Goal: Task Accomplishment & Management: Complete application form

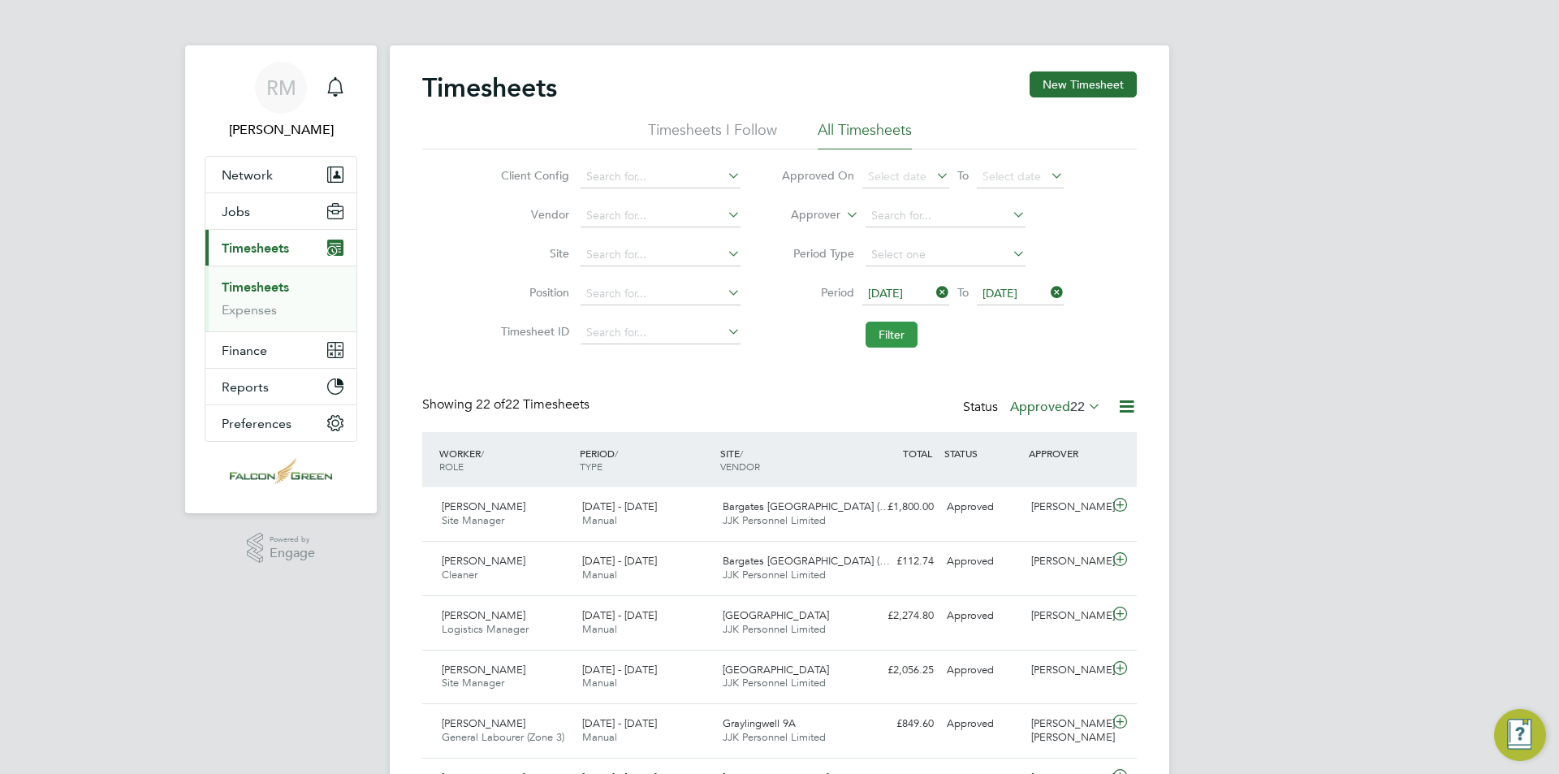
click at [893, 327] on button "Filter" at bounding box center [892, 335] width 52 height 26
click at [884, 335] on button "Filter" at bounding box center [892, 335] width 52 height 26
click at [909, 344] on button "Filter" at bounding box center [892, 335] width 52 height 26
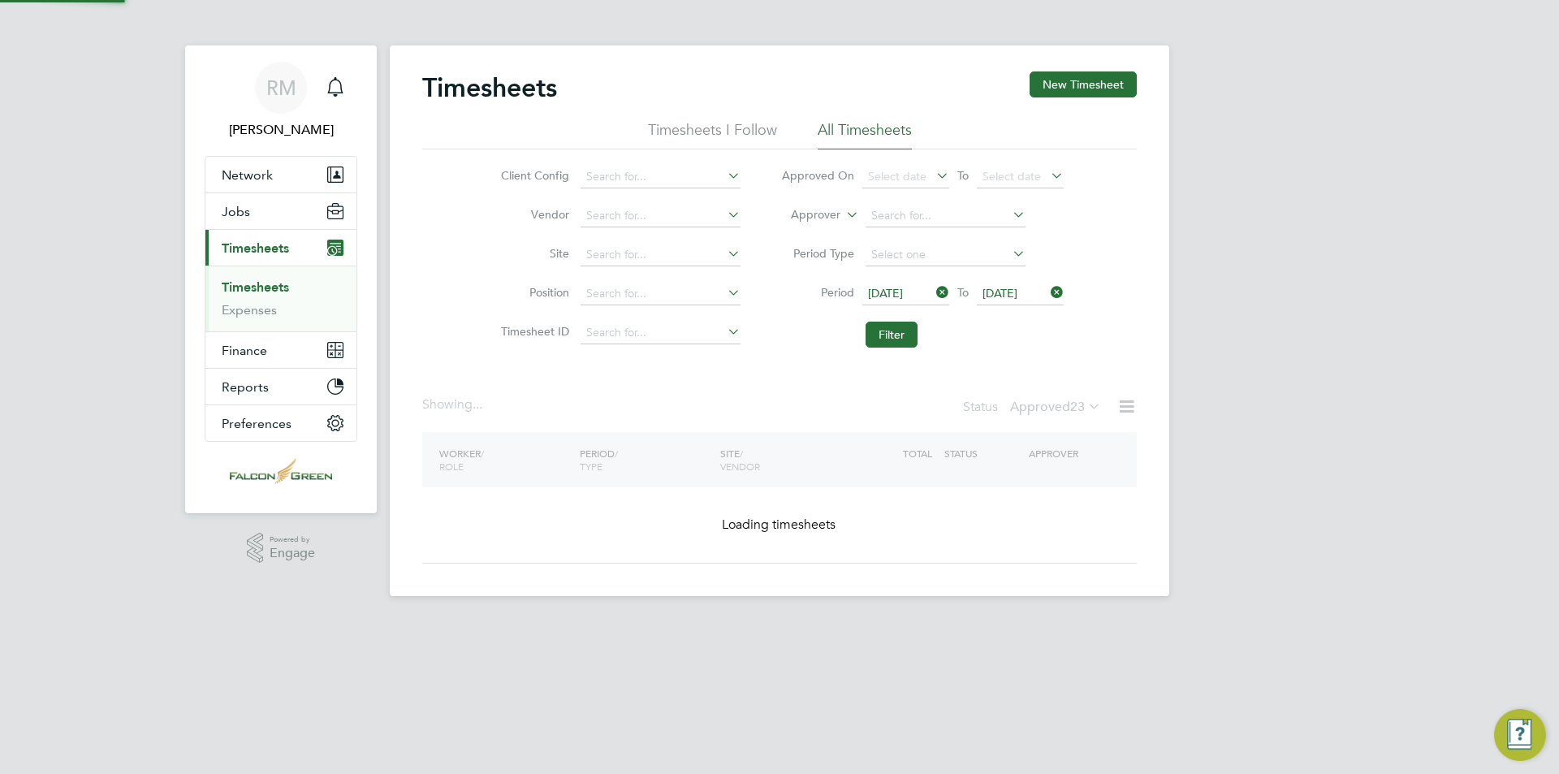
click at [1065, 401] on label "Approved 23" at bounding box center [1055, 407] width 91 height 16
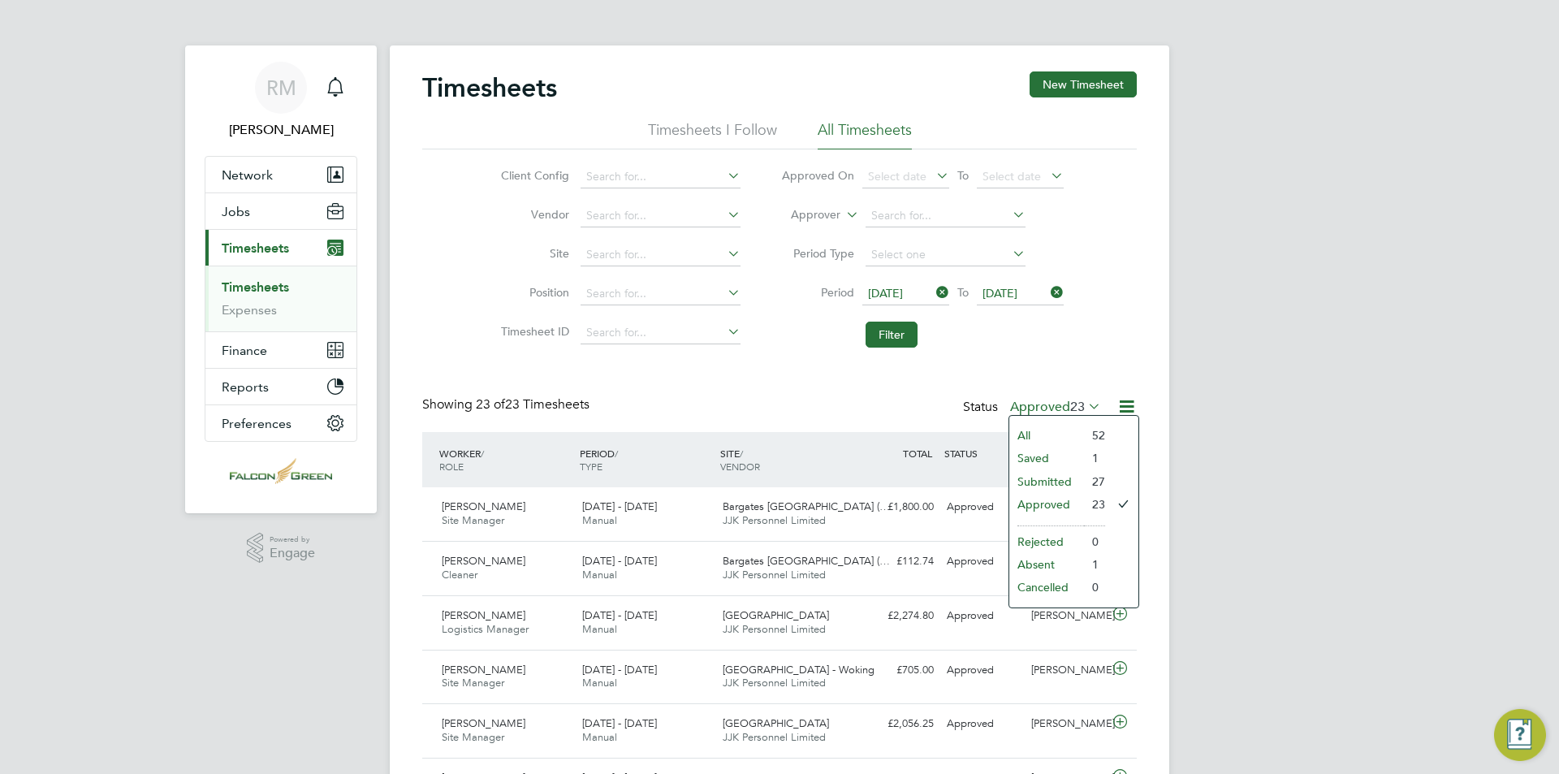
click at [1065, 482] on li "Submitted" at bounding box center [1046, 481] width 75 height 23
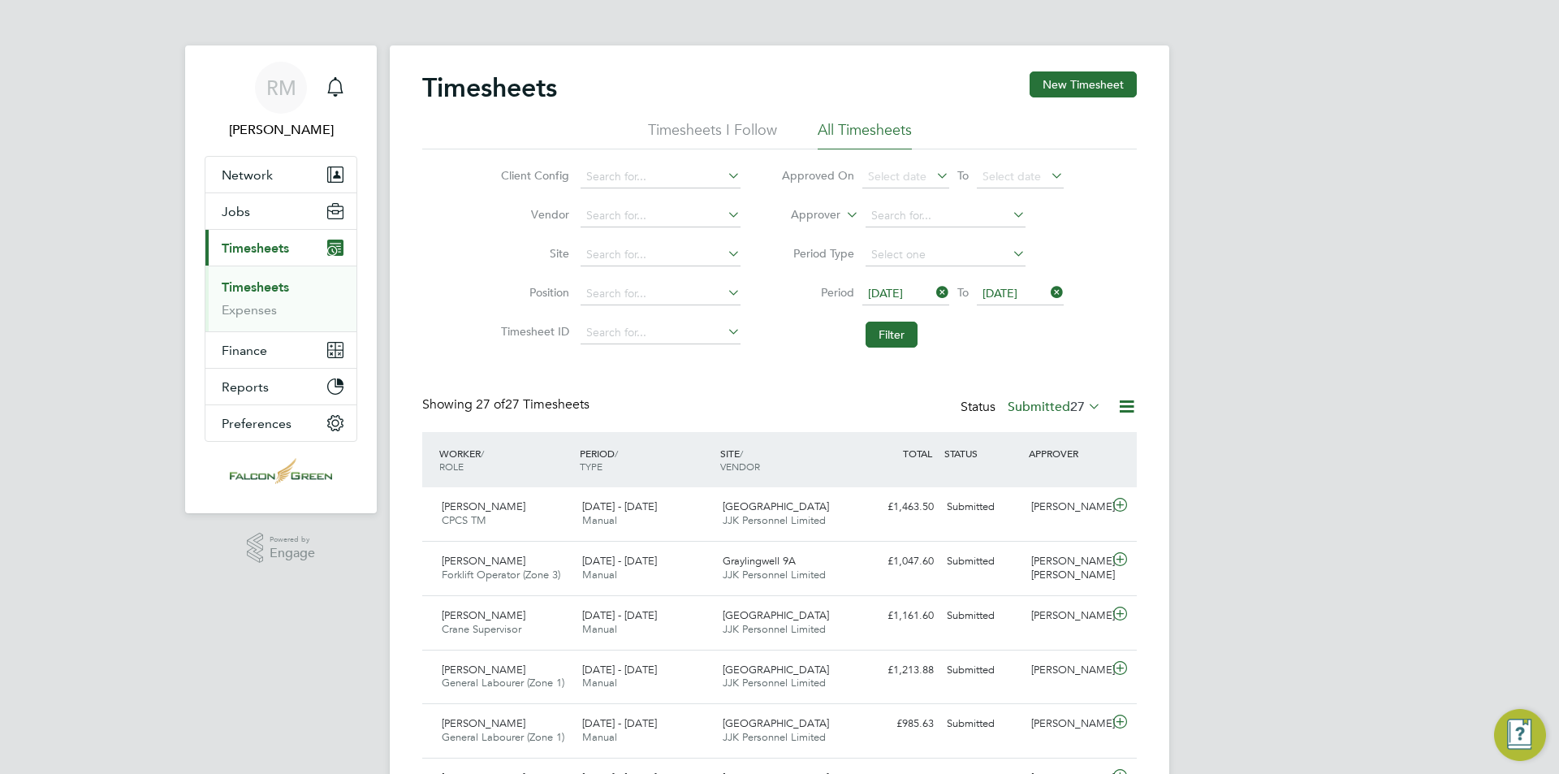
click at [1040, 406] on label "Submitted 27" at bounding box center [1054, 407] width 93 height 16
click at [1051, 502] on li "Approved" at bounding box center [1046, 504] width 75 height 23
click at [1042, 407] on label "Approved 23" at bounding box center [1055, 407] width 91 height 16
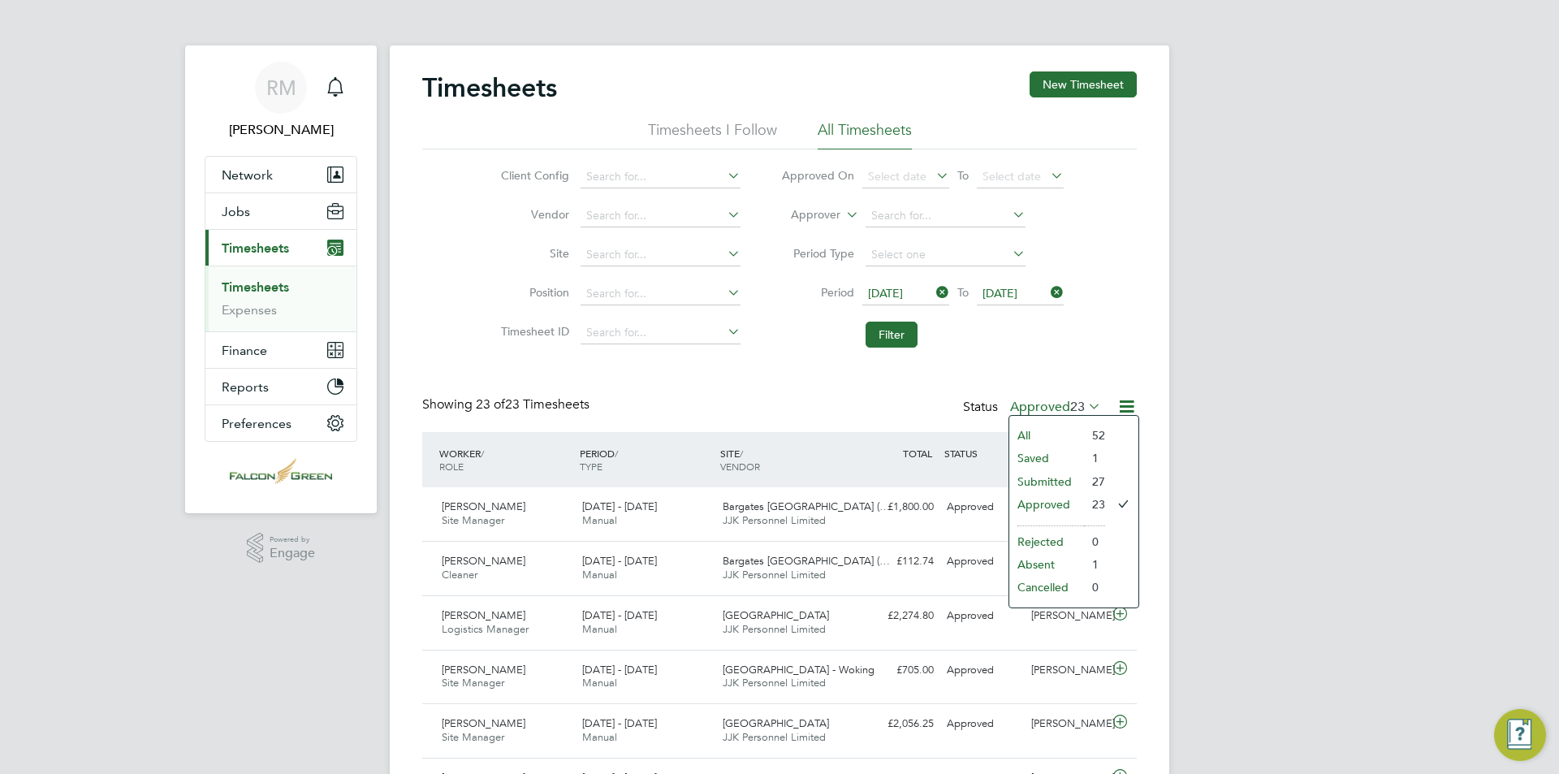
click at [1061, 459] on li "Saved" at bounding box center [1046, 458] width 75 height 23
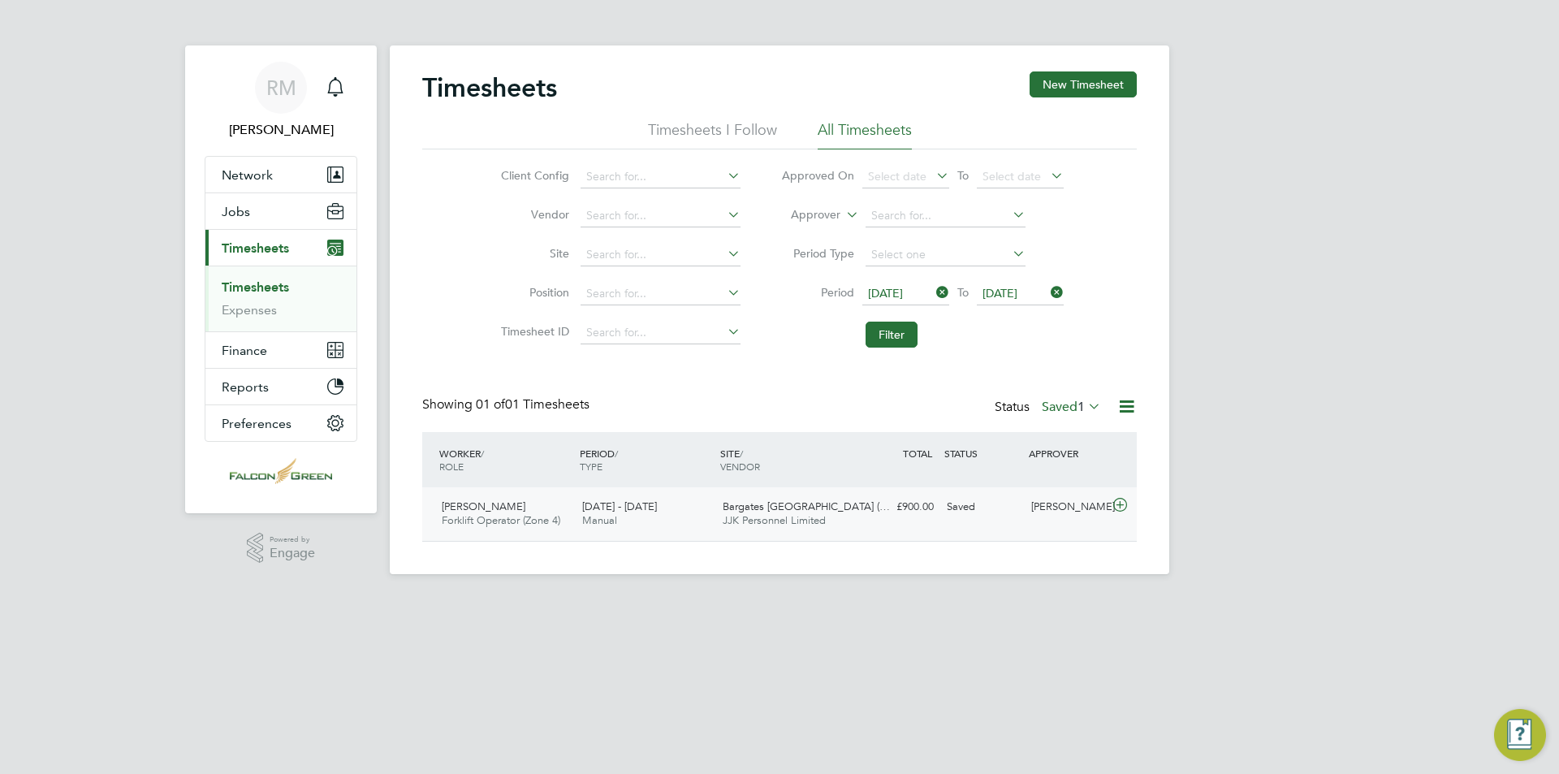
click at [864, 518] on div "£900.00 Saved" at bounding box center [898, 507] width 84 height 27
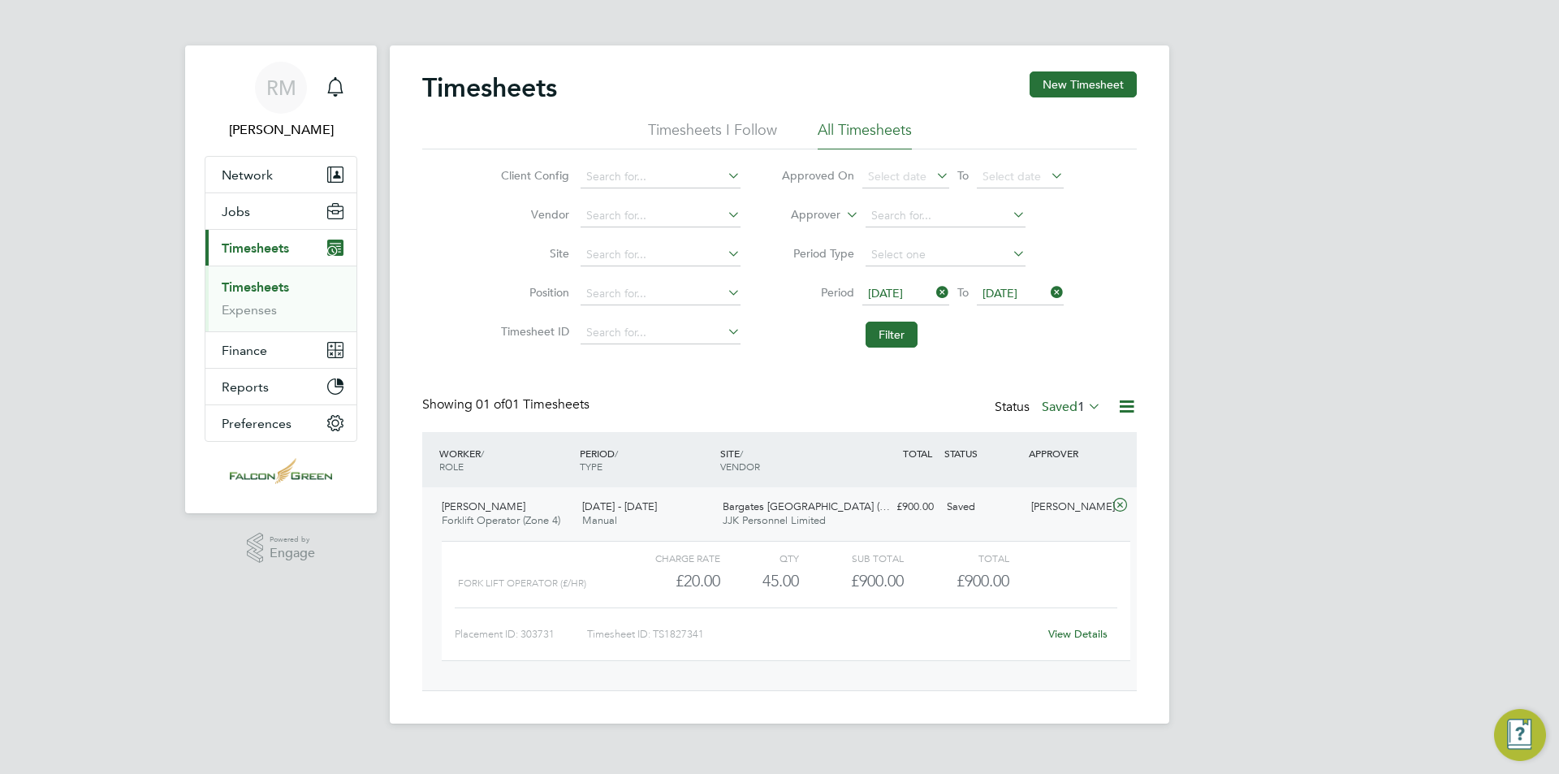
click at [1079, 634] on link "View Details" at bounding box center [1077, 634] width 59 height 14
click at [1085, 407] on icon at bounding box center [1085, 406] width 0 height 23
click at [1068, 482] on li "Submitted" at bounding box center [1063, 481] width 75 height 23
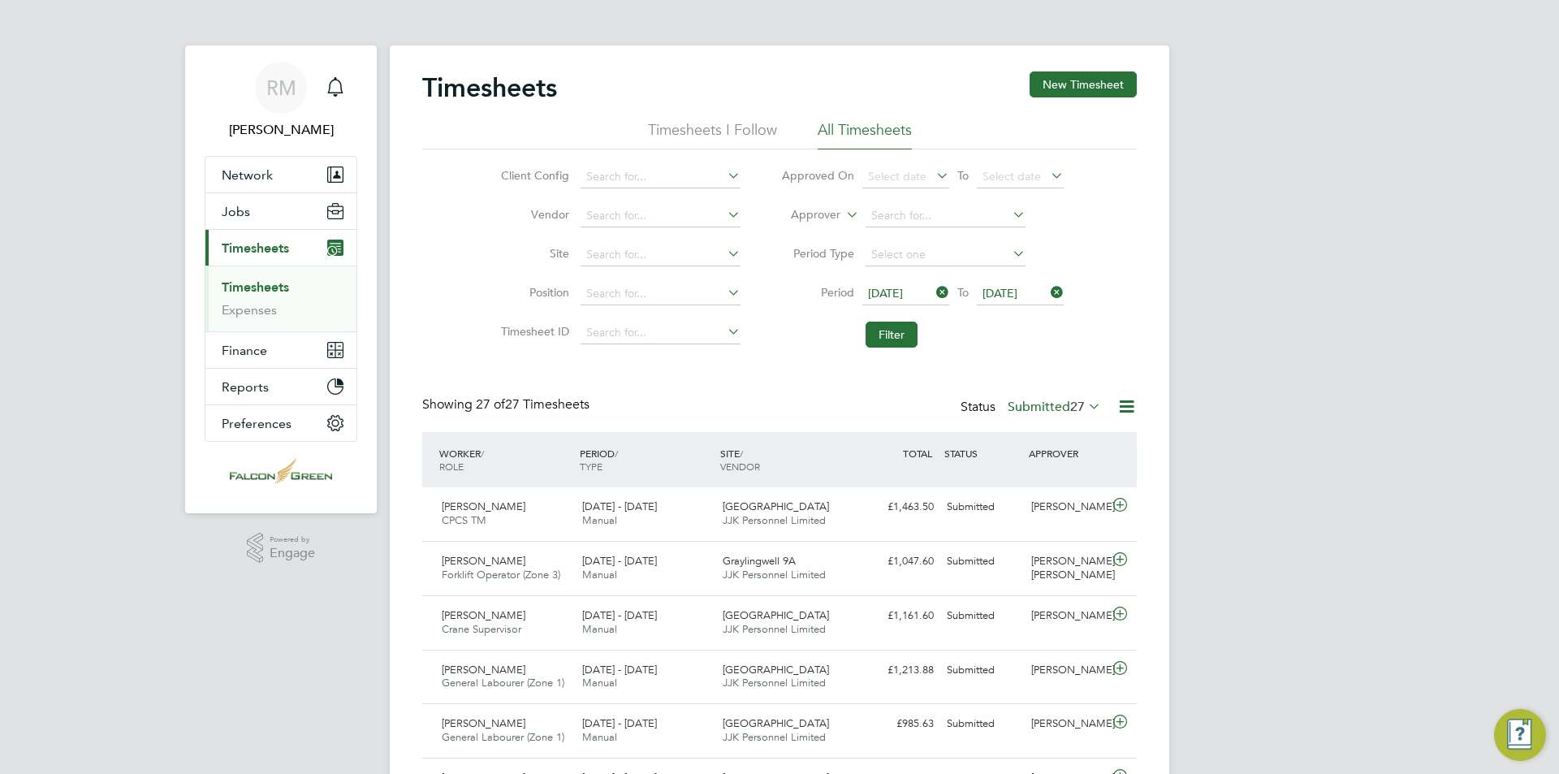
click at [1048, 406] on label "Submitted 27" at bounding box center [1054, 407] width 93 height 16
click at [1044, 565] on li "Absent" at bounding box center [1046, 564] width 75 height 23
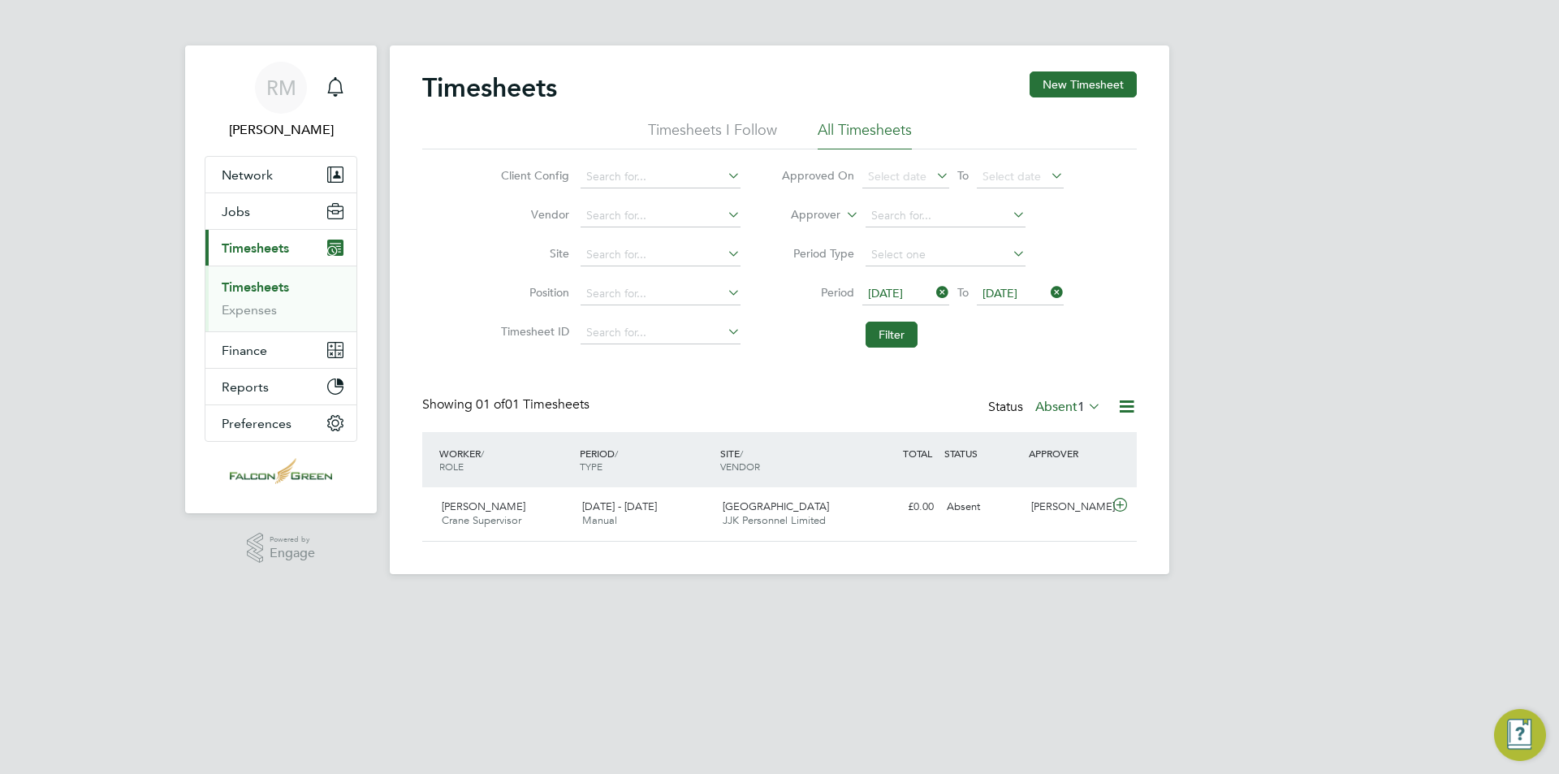
click at [1049, 408] on label "Absent 1" at bounding box center [1068, 407] width 66 height 16
click at [1057, 510] on li "Approved" at bounding box center [1059, 504] width 75 height 23
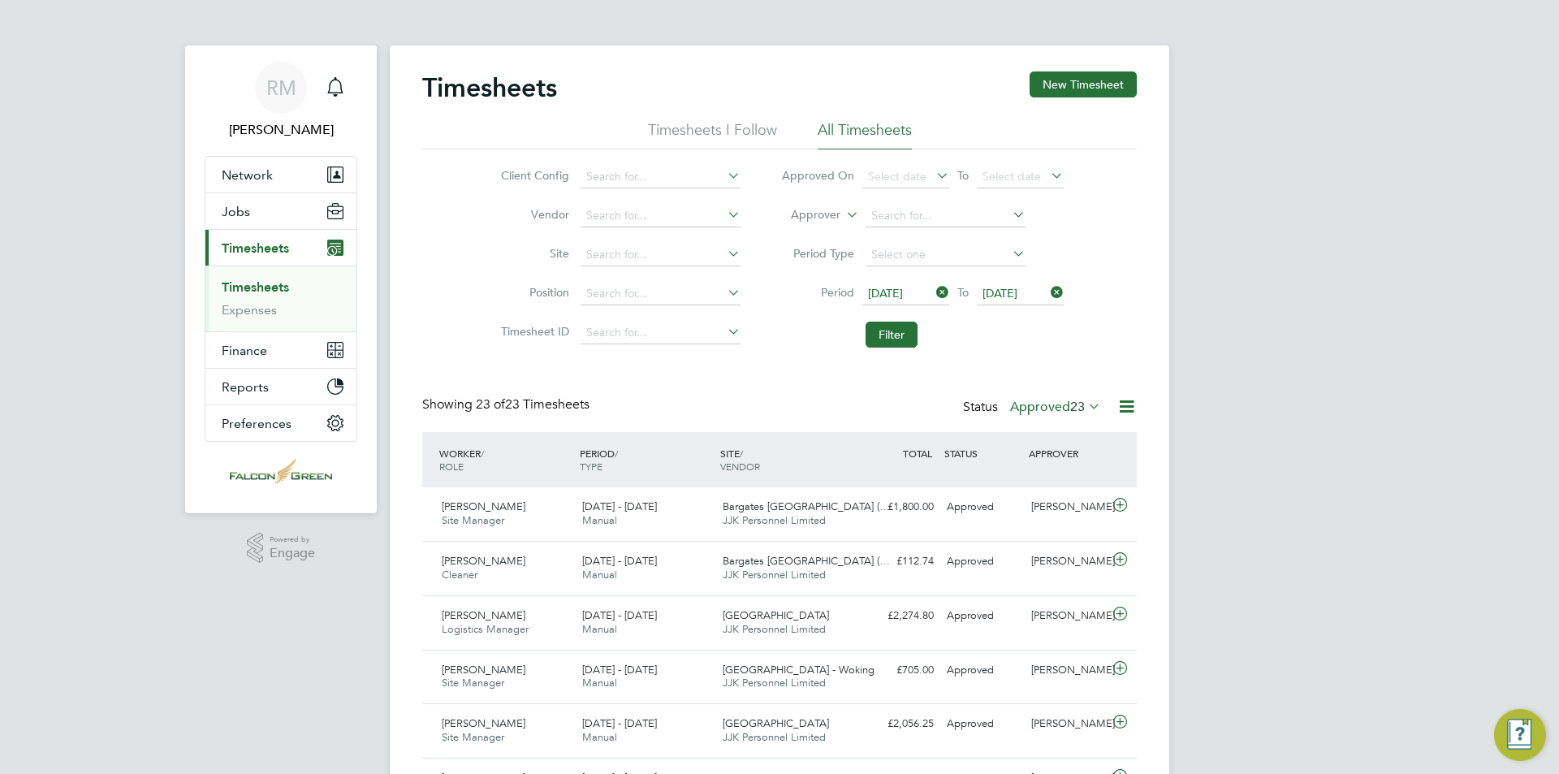
click at [1043, 417] on div "Status Approved 23" at bounding box center [1033, 407] width 141 height 23
click at [1042, 405] on label "Approved 23" at bounding box center [1055, 407] width 91 height 16
click at [1033, 477] on li "Submitted" at bounding box center [1046, 481] width 75 height 23
click at [1046, 404] on label "Submitted 27" at bounding box center [1054, 407] width 93 height 16
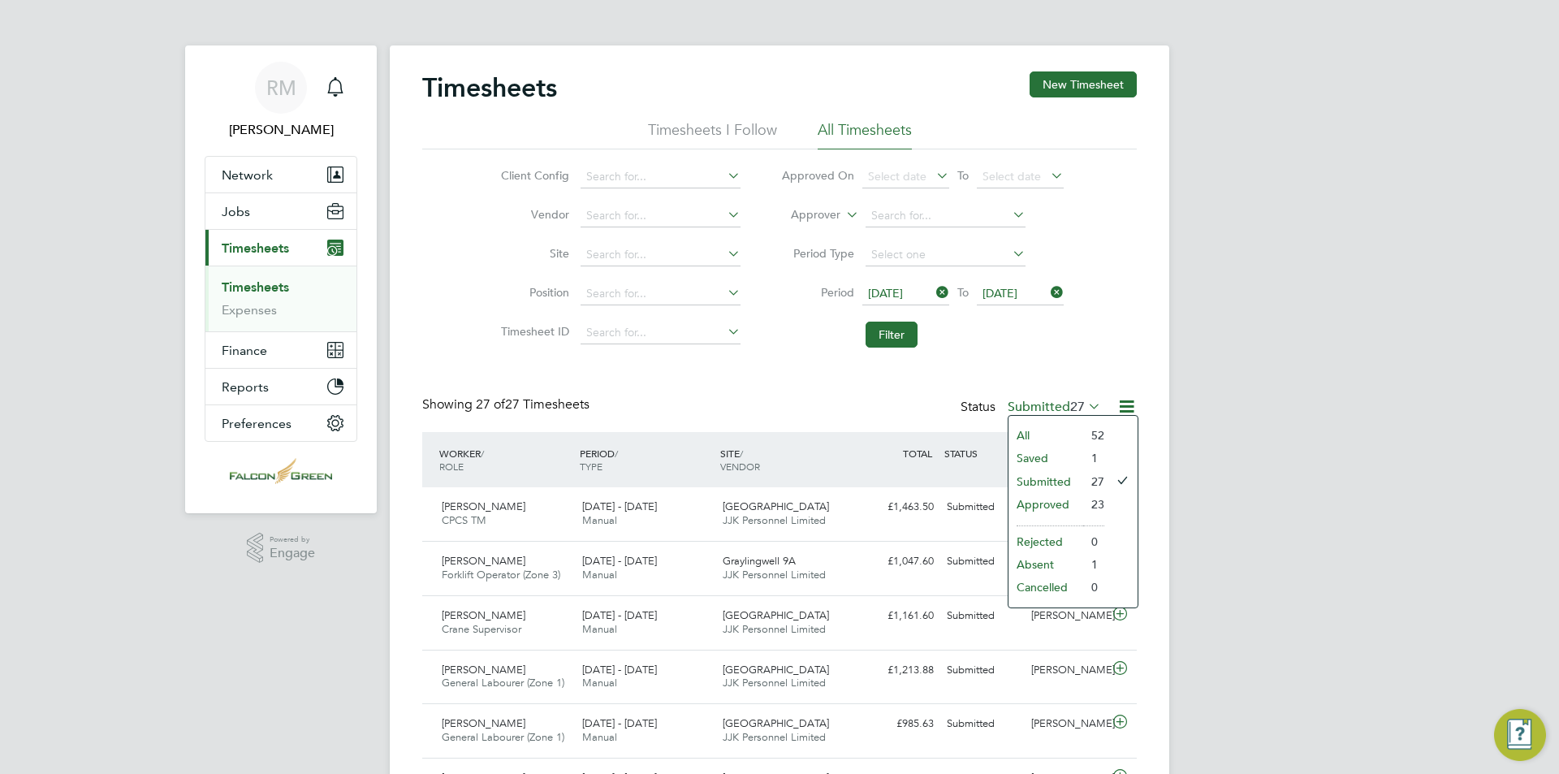
click at [1049, 504] on li "Approved" at bounding box center [1046, 504] width 75 height 23
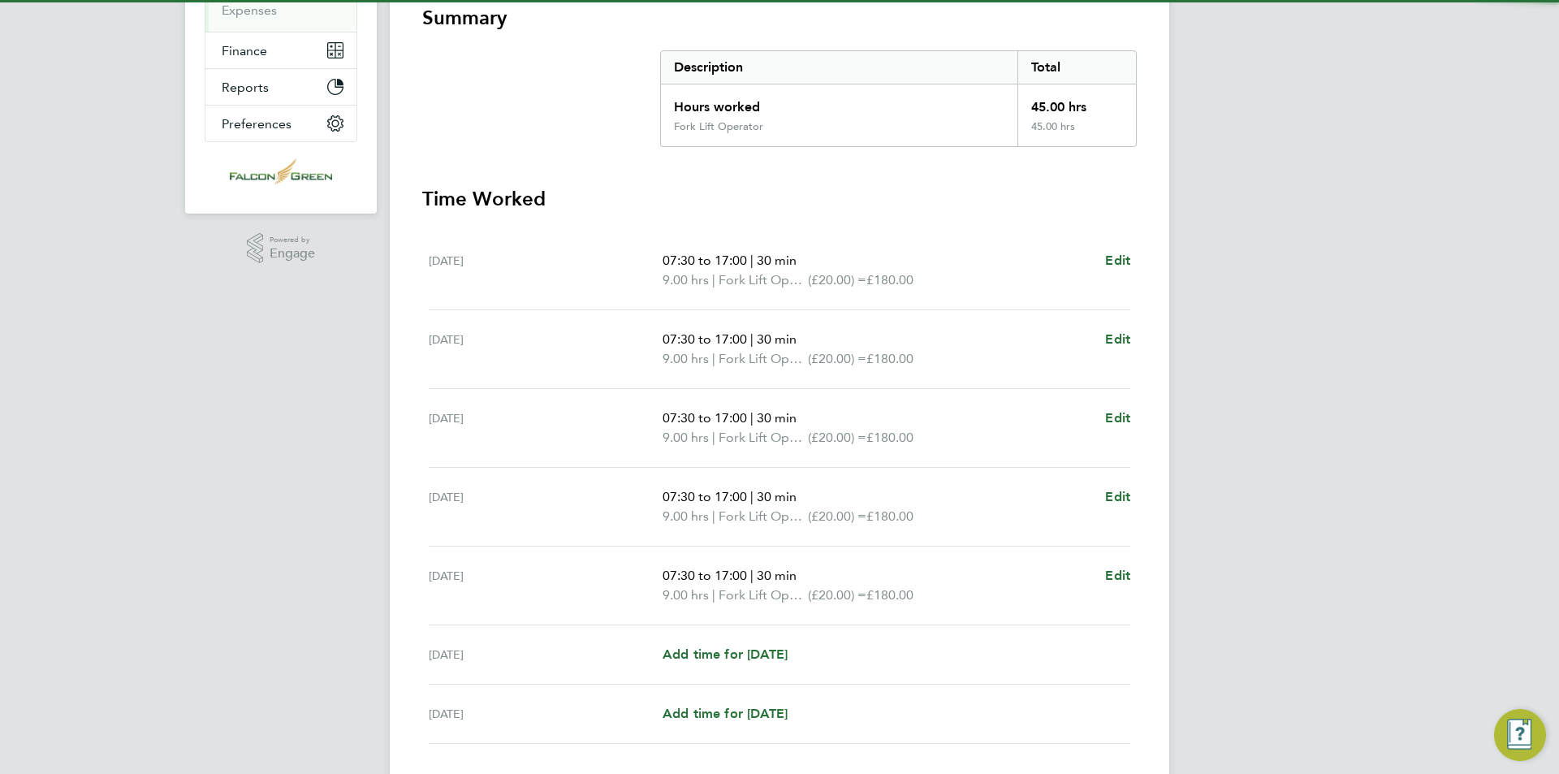
scroll to position [413, 0]
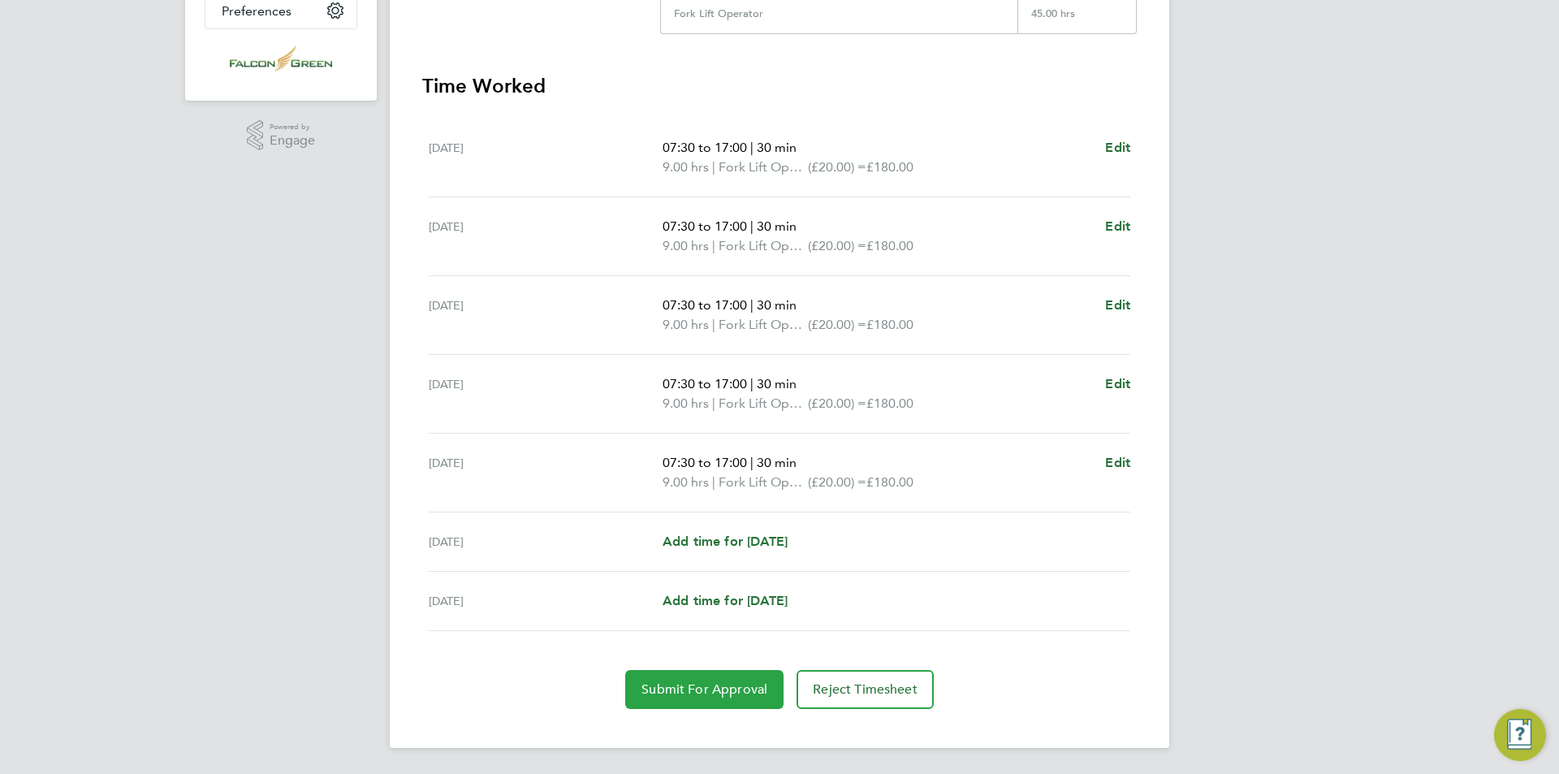
click at [729, 693] on span "Submit For Approval" at bounding box center [705, 689] width 126 height 16
